Goal: Task Accomplishment & Management: Use online tool/utility

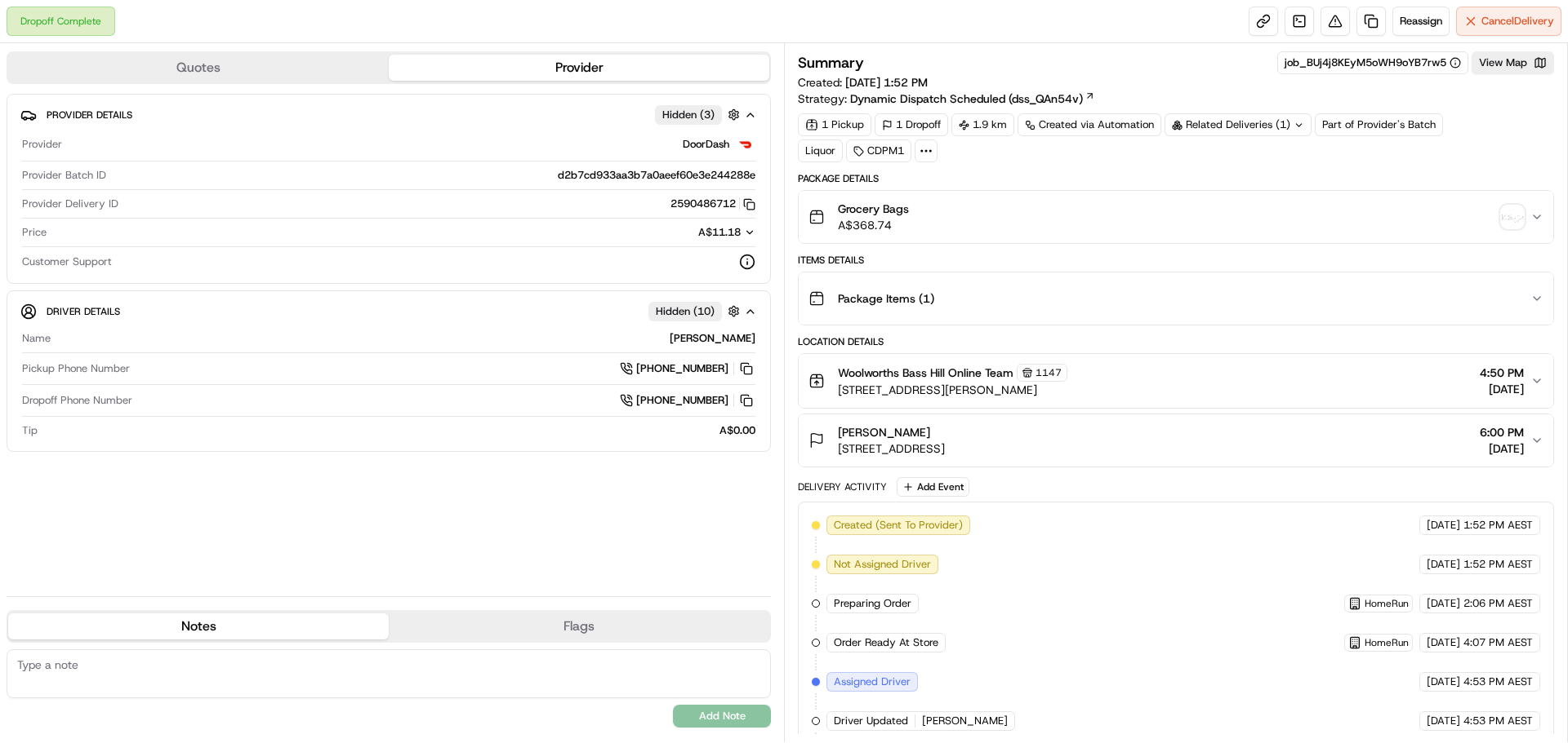
click at [1521, 222] on img "button" at bounding box center [1512, 217] width 23 height 23
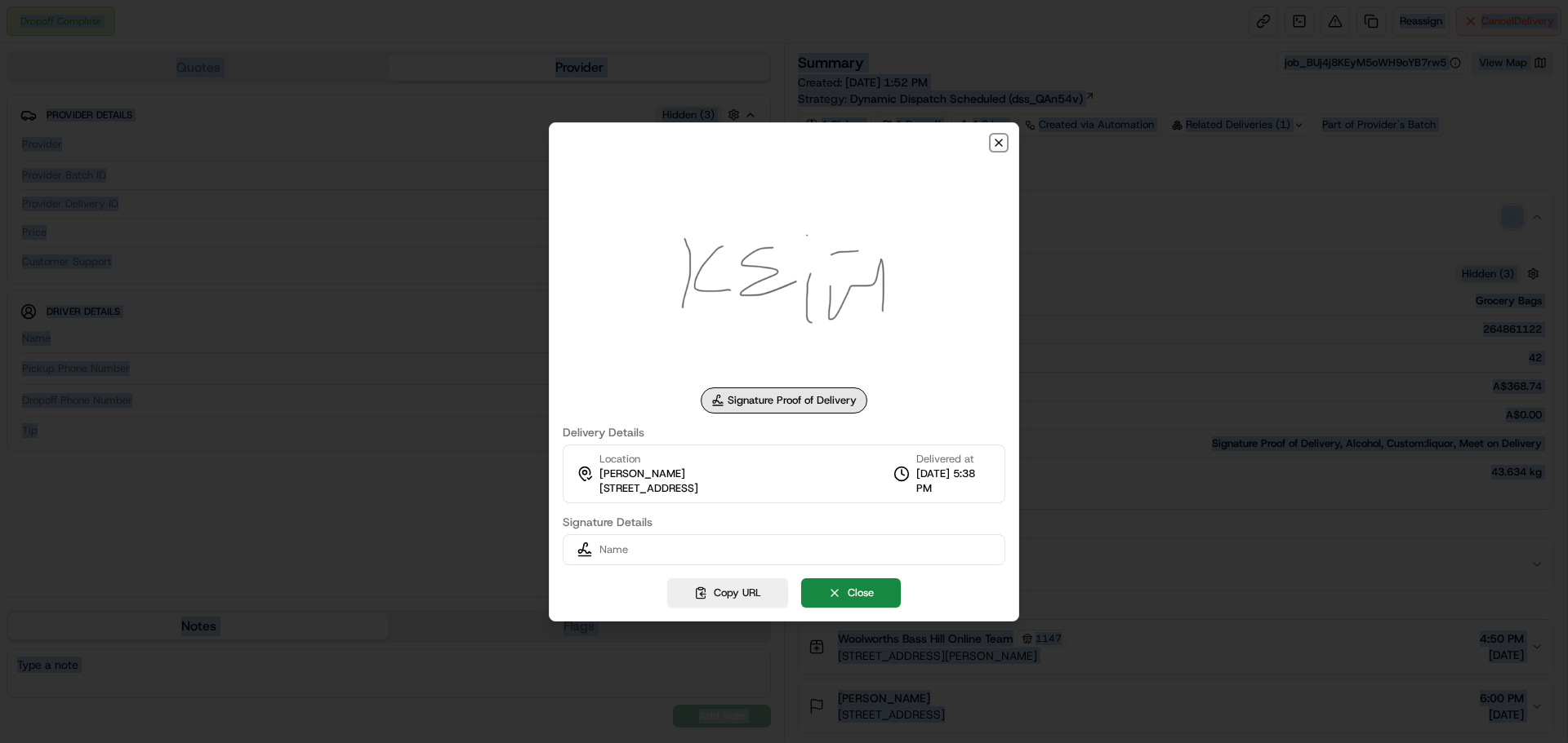
click at [1002, 146] on icon "button" at bounding box center [999, 143] width 14 height 13
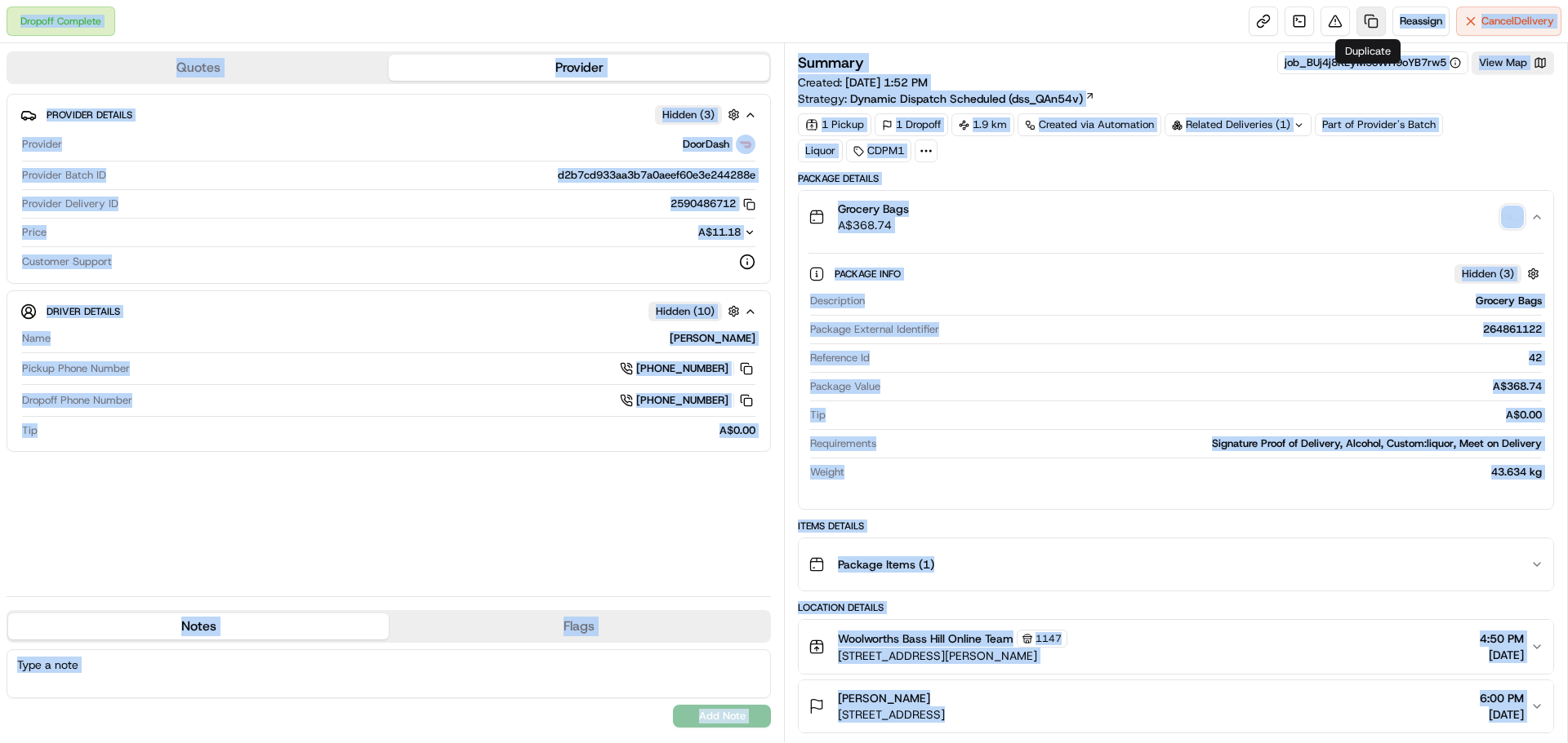
click at [1378, 24] on link at bounding box center [1370, 21] width 29 height 29
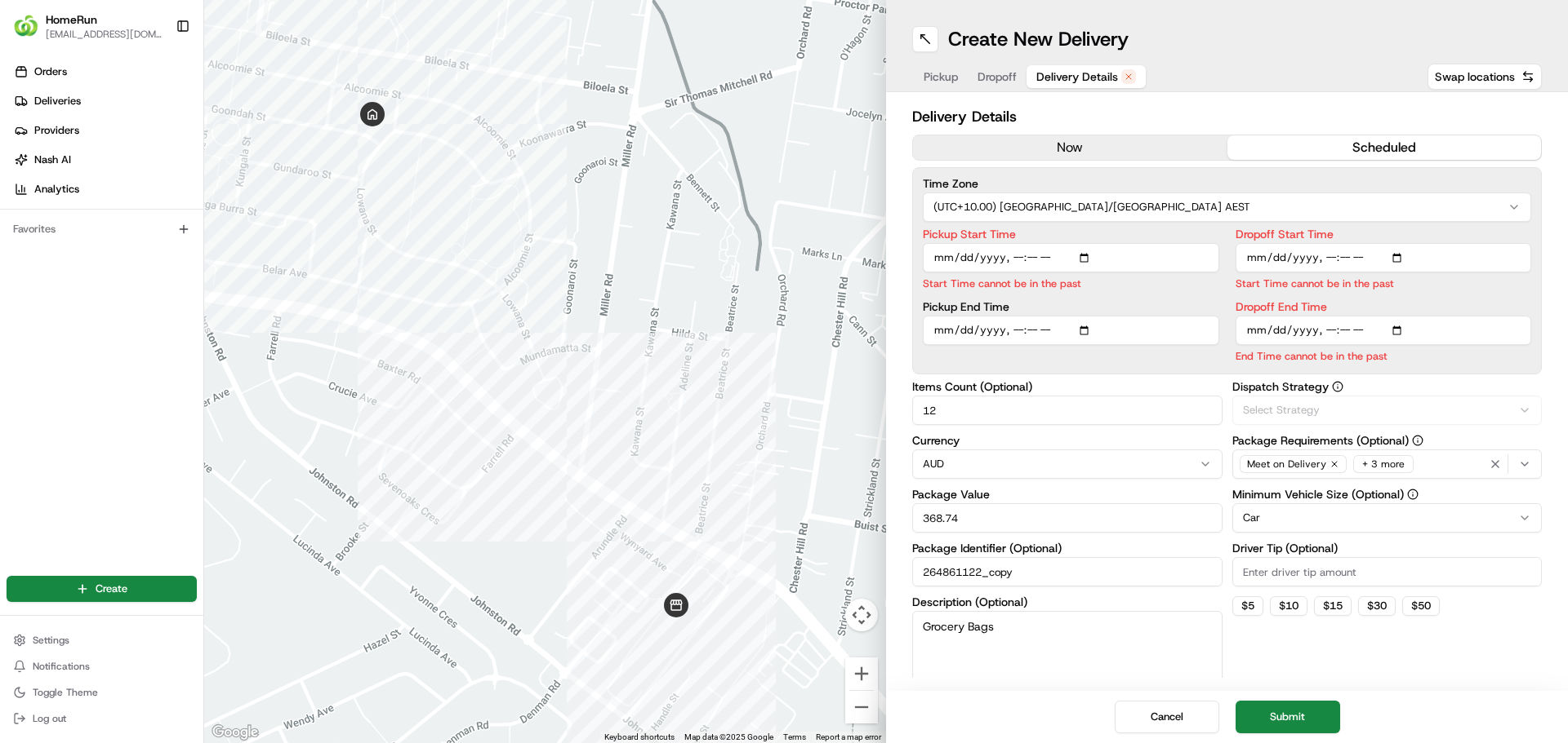
click at [1064, 84] on span "Delivery Details" at bounding box center [1077, 76] width 82 height 16
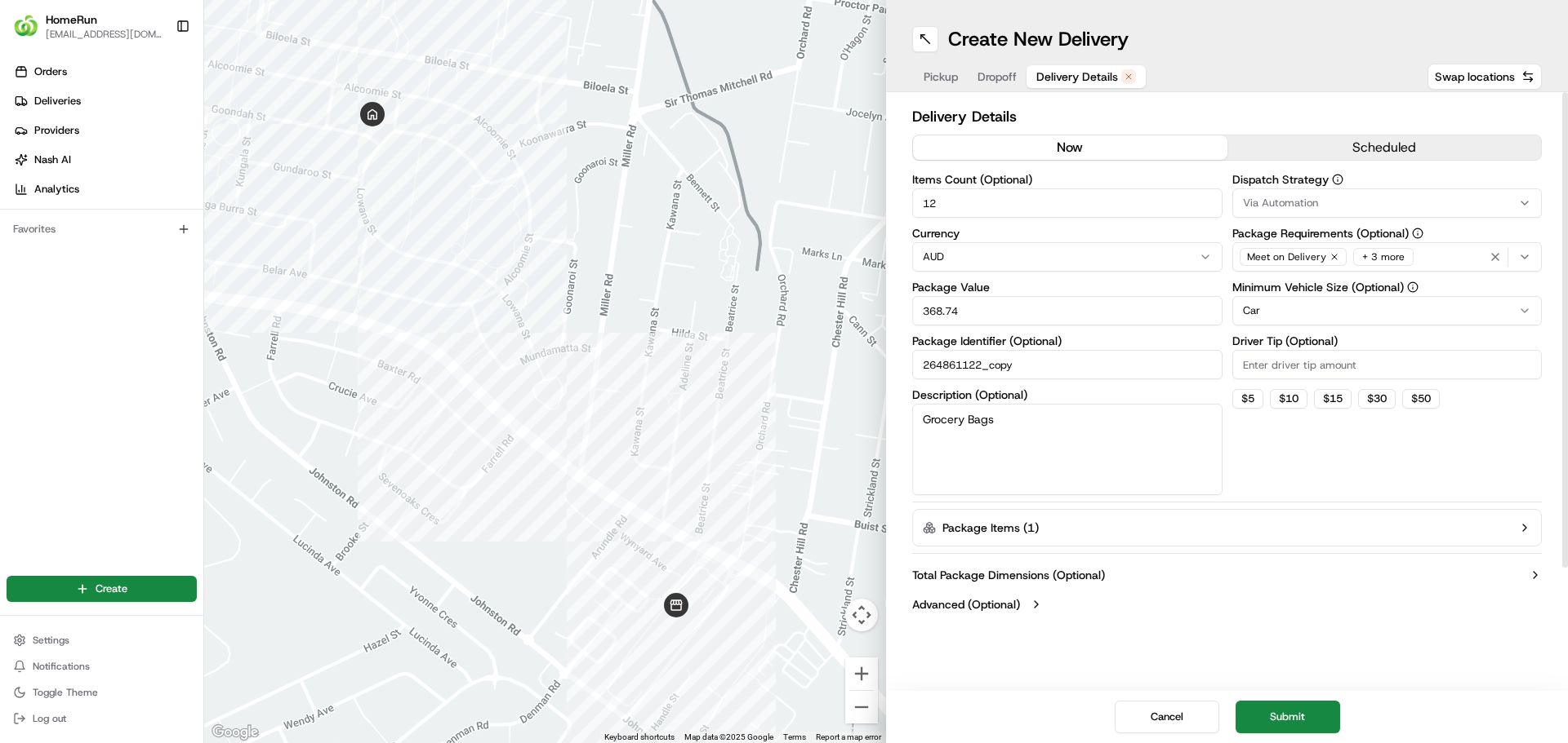
click at [1073, 149] on button "now" at bounding box center [1070, 147] width 314 height 24
click at [1293, 714] on button "Submit" at bounding box center [1287, 717] width 104 height 33
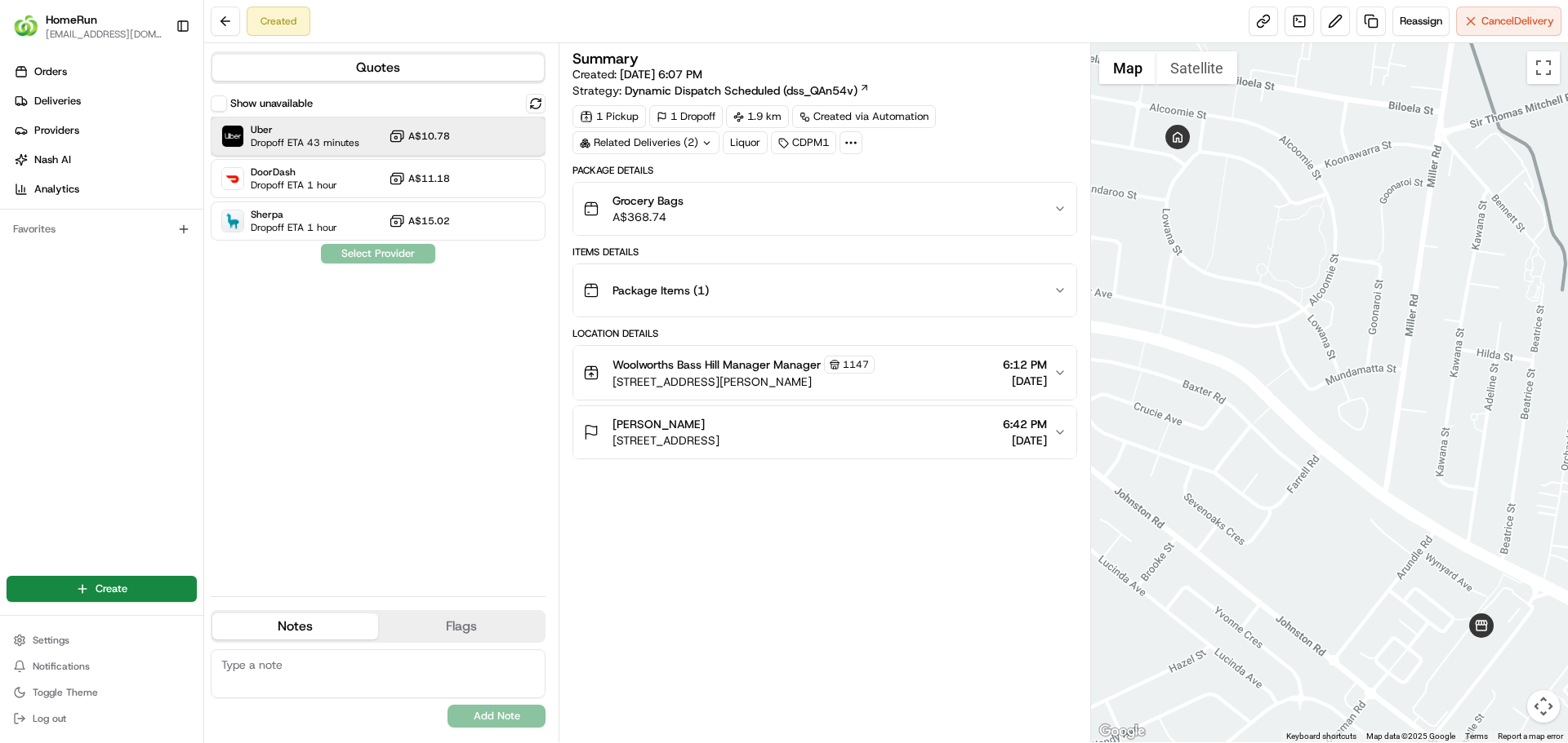
click at [290, 132] on span "Uber" at bounding box center [305, 130] width 109 height 13
click at [364, 249] on button "Assign Provider" at bounding box center [378, 253] width 116 height 19
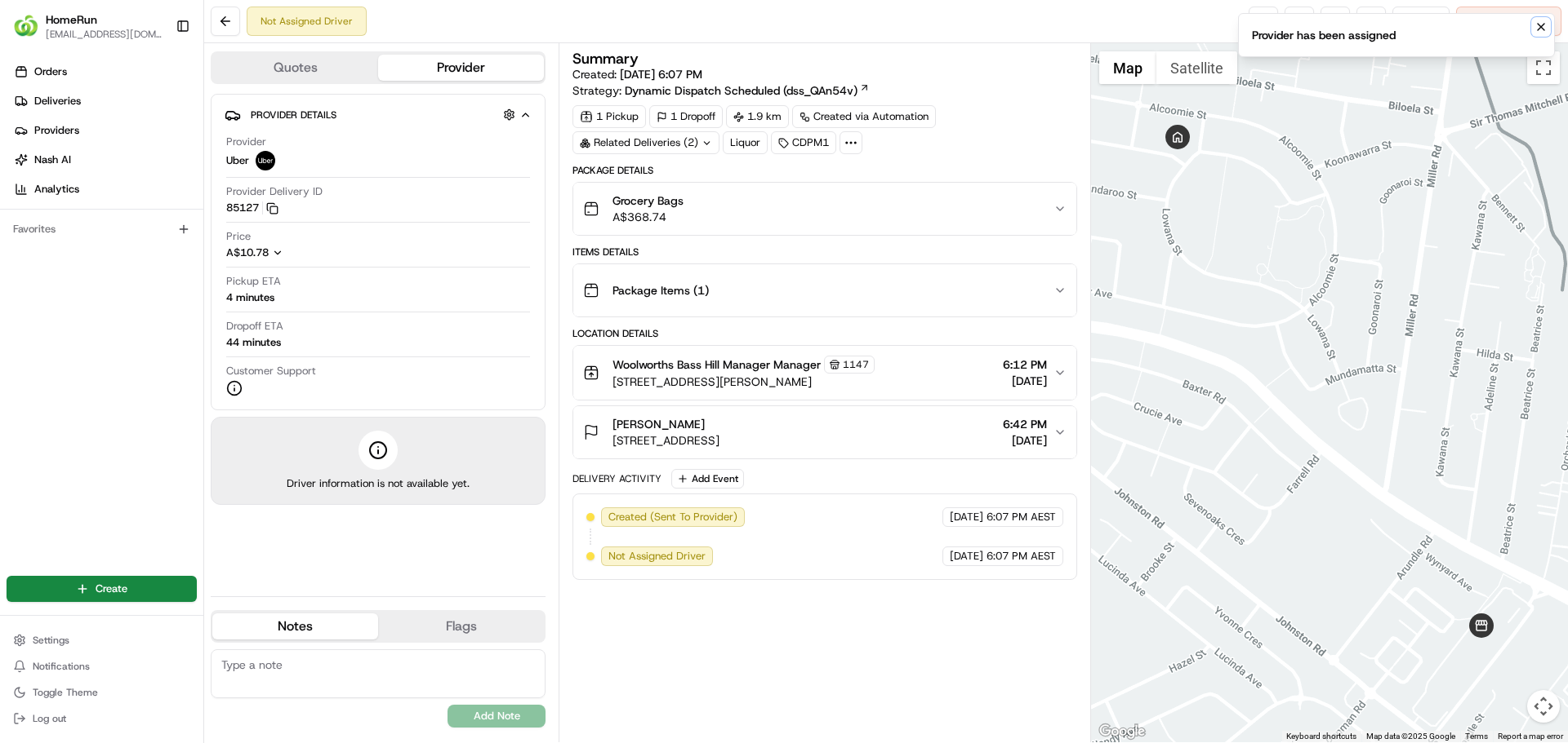
click at [1547, 29] on icon "Notifications (F8)" at bounding box center [1541, 27] width 14 height 13
click at [1255, 22] on link at bounding box center [1263, 21] width 29 height 29
